Goal: Information Seeking & Learning: Learn about a topic

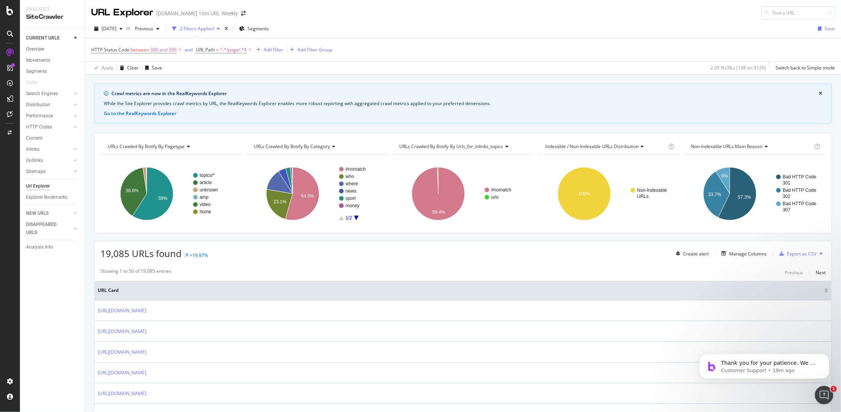
scroll to position [77, 0]
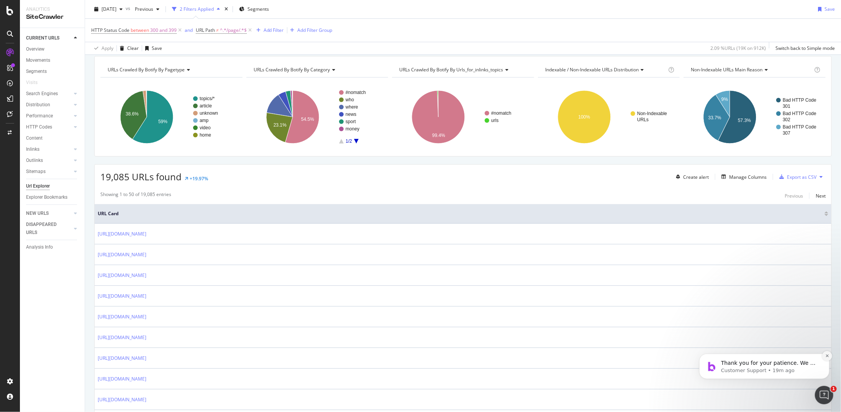
click at [828, 355] on icon "Dismiss notification" at bounding box center [827, 355] width 4 height 4
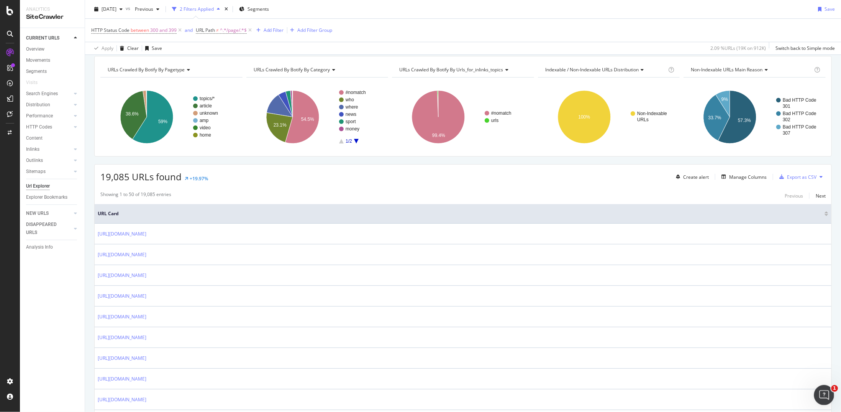
click at [820, 391] on icon "Open Intercom Messenger" at bounding box center [823, 394] width 13 height 13
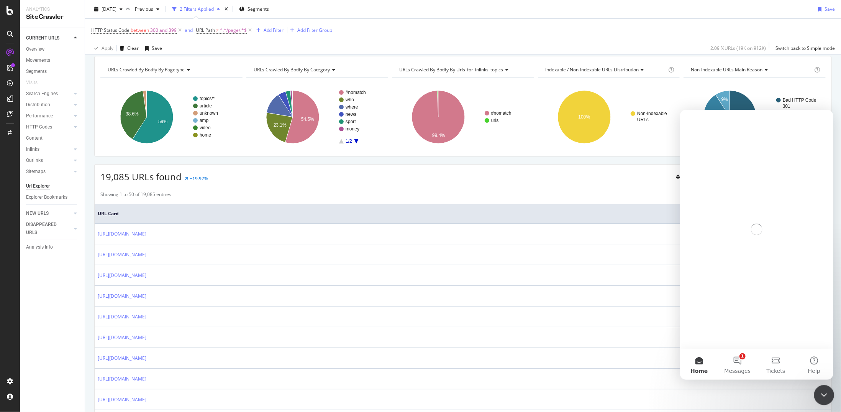
scroll to position [0, 0]
click at [739, 358] on button "1 Messages" at bounding box center [737, 363] width 38 height 31
click at [825, 389] on icon "Close Intercom Messenger" at bounding box center [823, 393] width 9 height 9
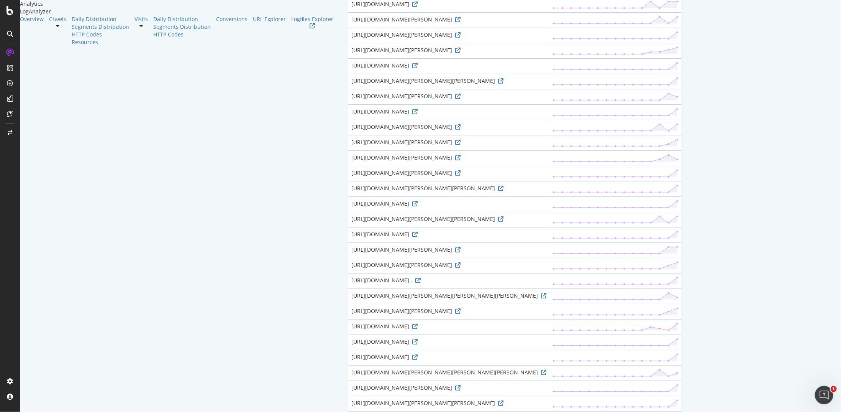
scroll to position [192, 0]
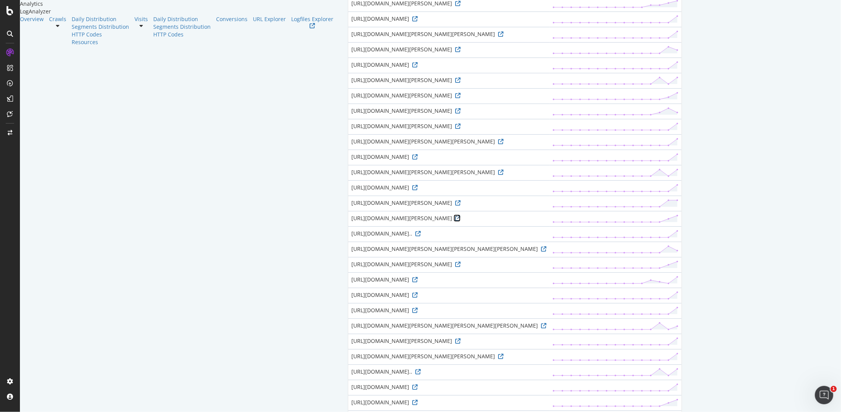
click at [455, 221] on icon at bounding box center [457, 217] width 5 height 5
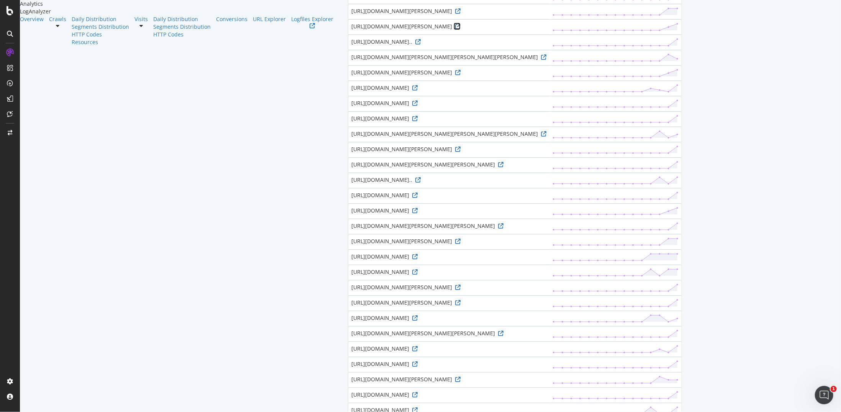
scroll to position [498, 0]
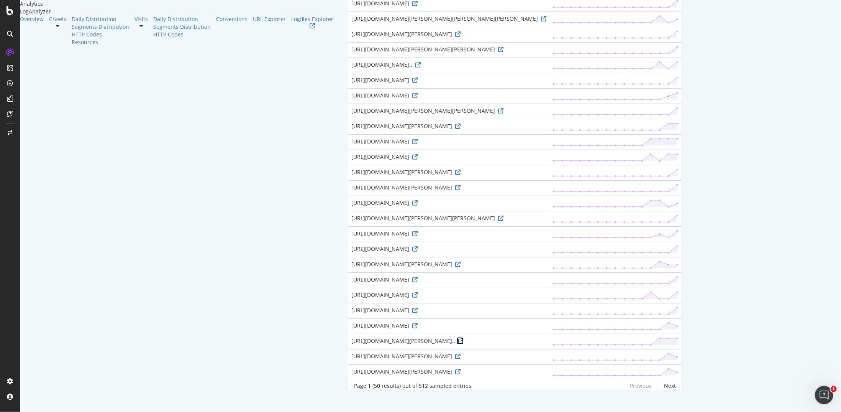
click at [458, 343] on icon at bounding box center [460, 340] width 5 height 5
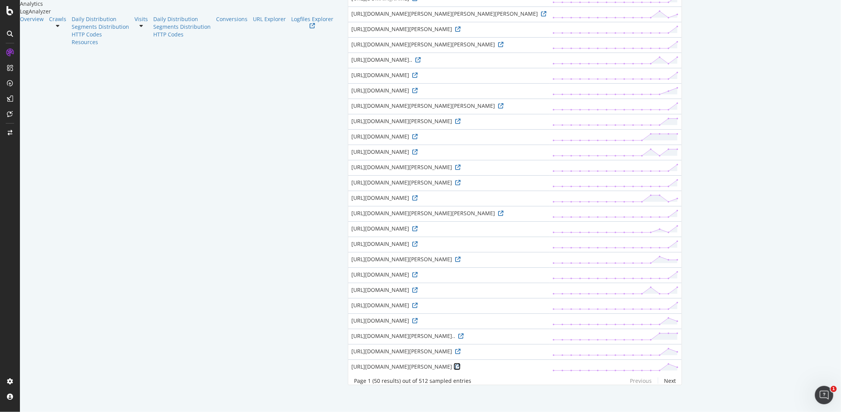
click at [455, 364] on icon at bounding box center [457, 366] width 5 height 5
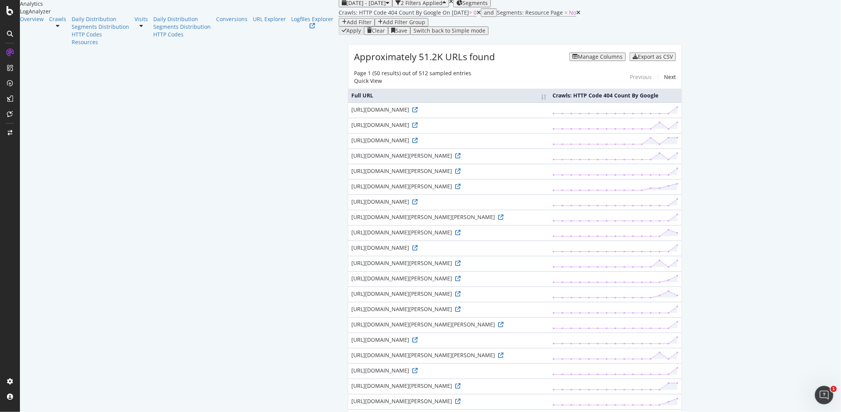
scroll to position [0, 0]
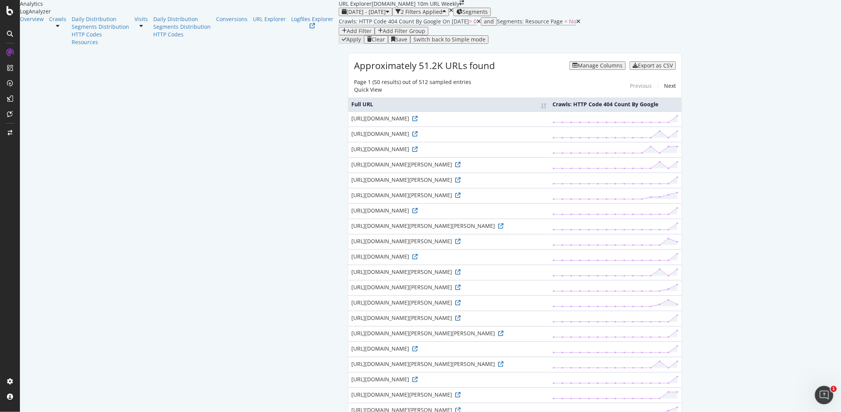
click at [339, 35] on button "Add Filter" at bounding box center [357, 31] width 36 height 8
type input "amp"
click at [397, 59] on div "URL Path" at bounding box center [412, 56] width 30 height 7
click at [335, 70] on input "text" at bounding box center [337, 66] width 54 height 8
type input "amp"
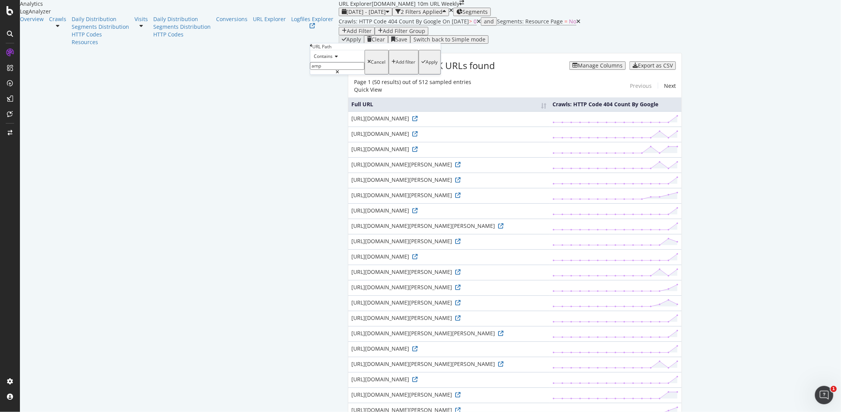
click at [337, 62] on div "Contains" at bounding box center [337, 56] width 54 height 12
click at [346, 126] on span "Doesn't contain" at bounding box center [329, 123] width 33 height 7
click at [426, 65] on div "Apply" at bounding box center [432, 61] width 12 height 5
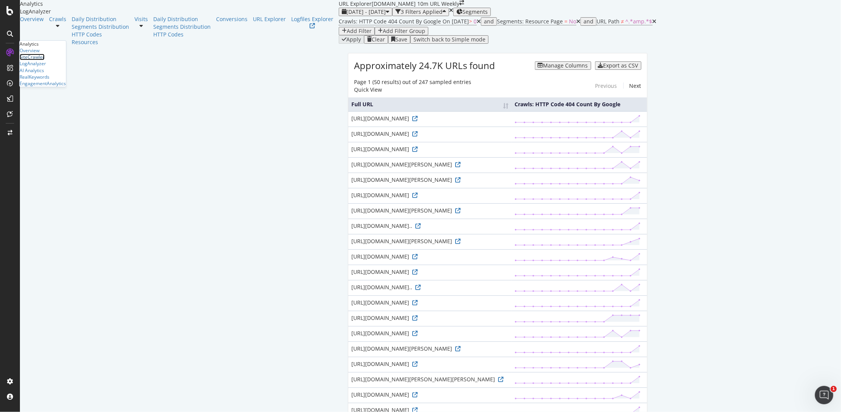
click at [44, 60] on div "SiteCrawler" at bounding box center [32, 57] width 25 height 7
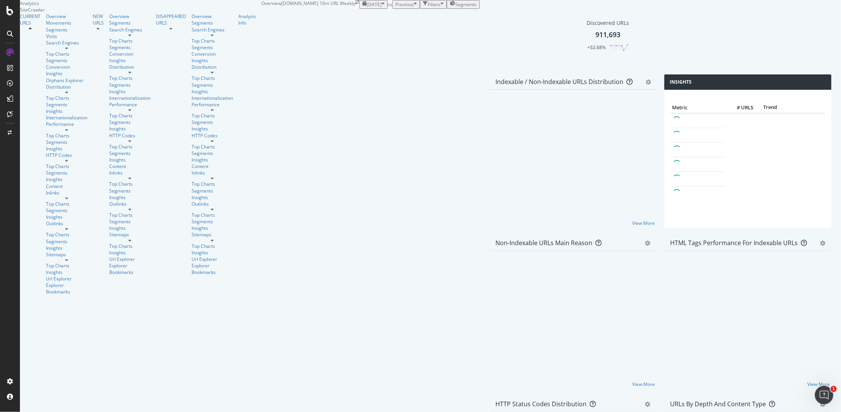
click at [68, 158] on icon at bounding box center [66, 160] width 3 height 5
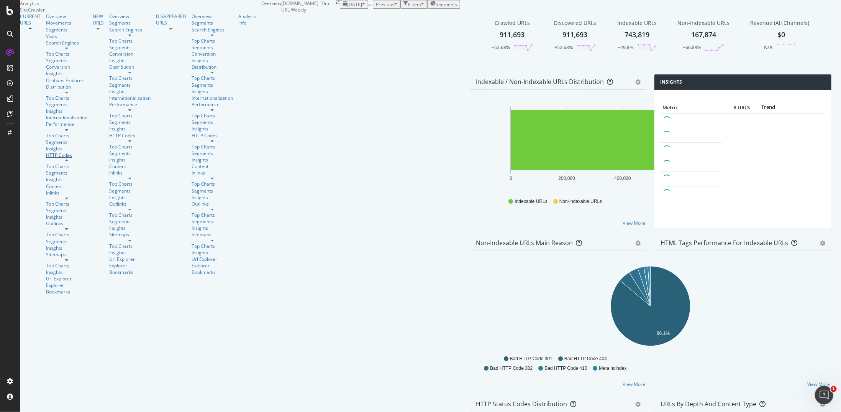
click at [48, 152] on div "HTTP Codes" at bounding box center [66, 155] width 41 height 7
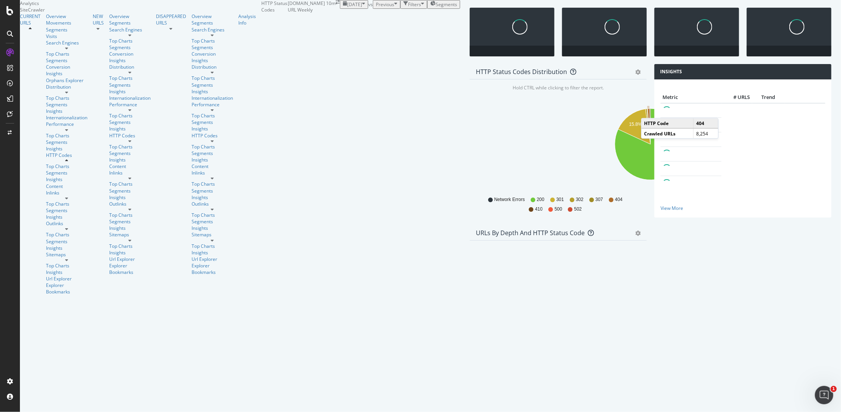
click at [648, 144] on icon "A chart." at bounding box center [649, 126] width 3 height 36
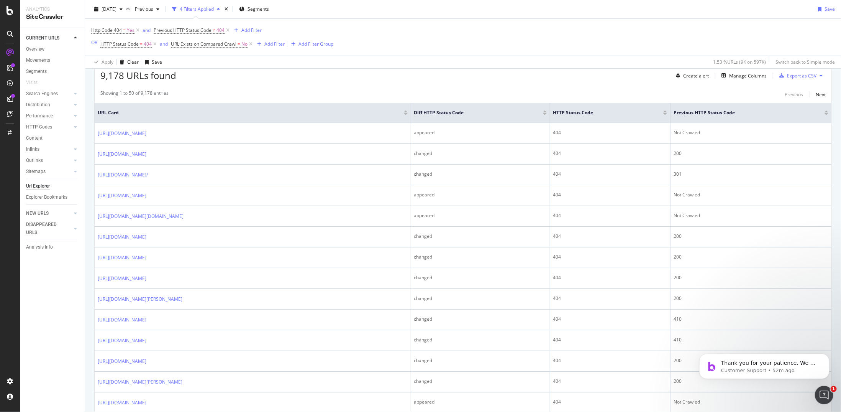
click at [833, 354] on div "Thank you for your patience. We will try to get back to you as soon as possible…" at bounding box center [764, 331] width 141 height 96
click at [829, 355] on button "Dismiss notification" at bounding box center [827, 355] width 10 height 10
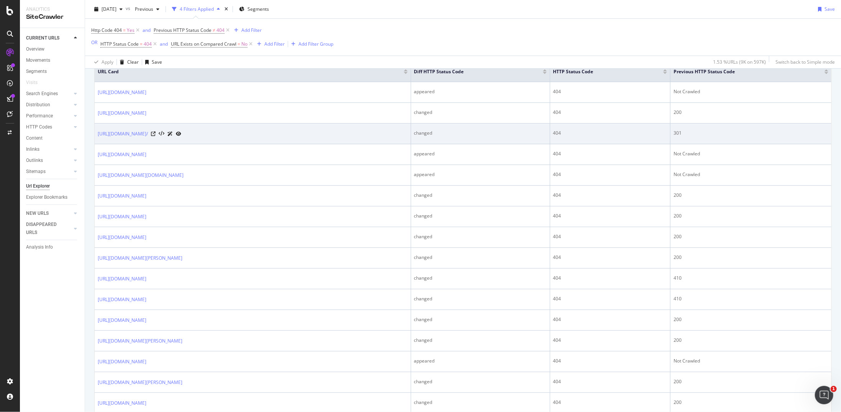
scroll to position [268, 0]
